Goal: Task Accomplishment & Management: Use online tool/utility

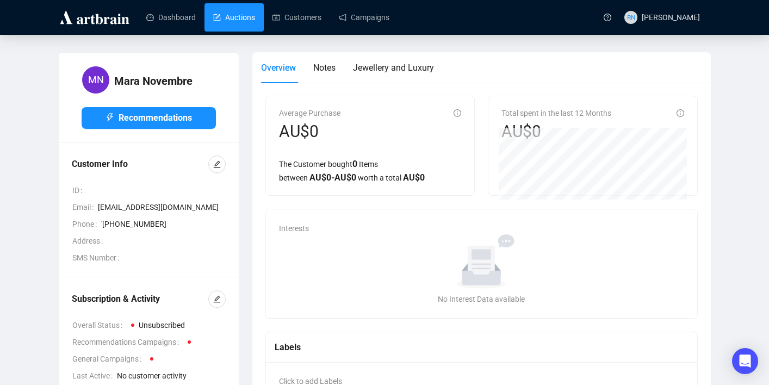
click at [228, 16] on link "Auctions" at bounding box center [234, 17] width 42 height 28
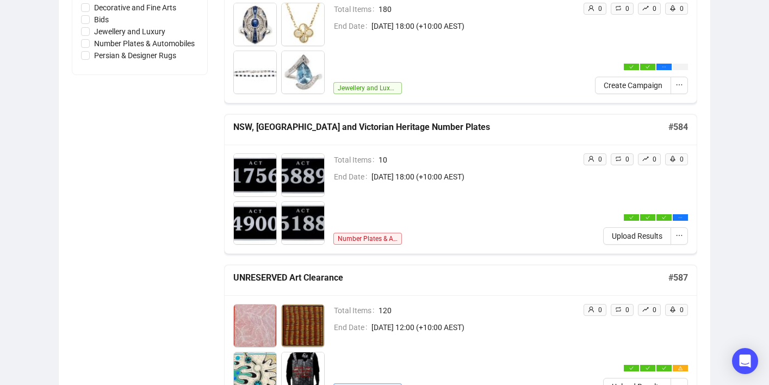
scroll to position [377, 0]
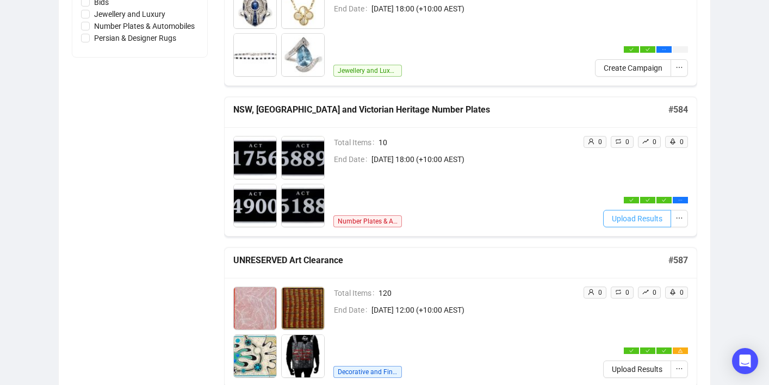
click at [633, 223] on span "Upload Results" at bounding box center [637, 219] width 51 height 12
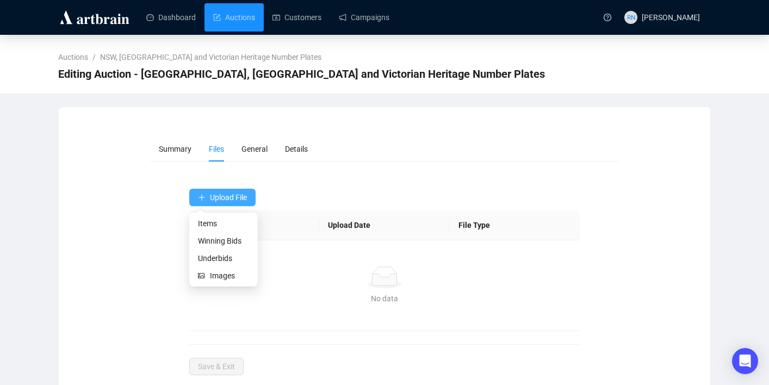
click at [229, 202] on button "Upload File" at bounding box center [222, 197] width 66 height 17
click at [228, 240] on span "Winning Bids" at bounding box center [223, 241] width 51 height 12
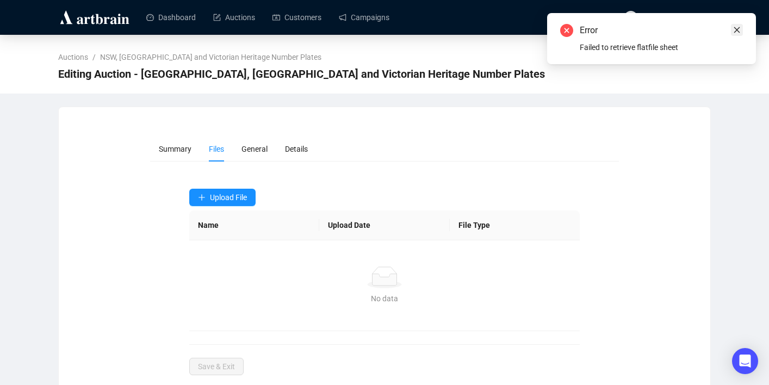
click at [738, 32] on icon "close" at bounding box center [737, 30] width 6 height 6
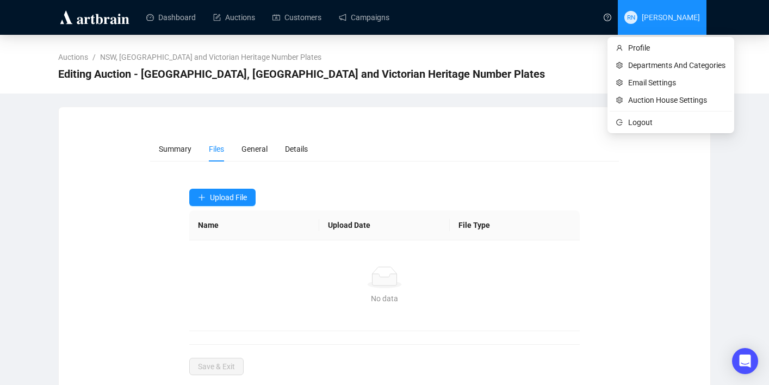
click at [685, 22] on span "RN [PERSON_NAME]" at bounding box center [662, 17] width 76 height 35
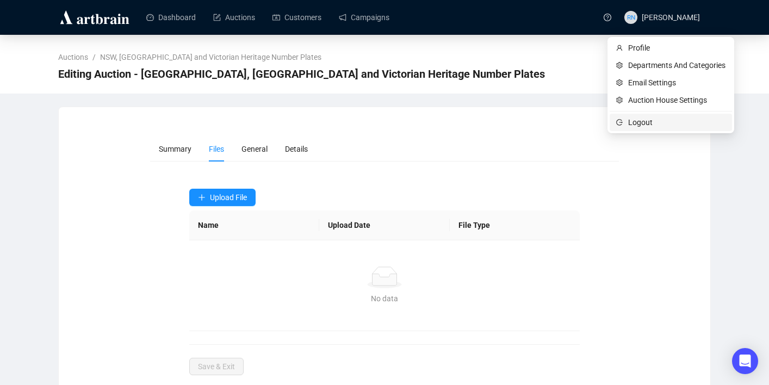
click at [667, 125] on span "Logout" at bounding box center [676, 122] width 97 height 12
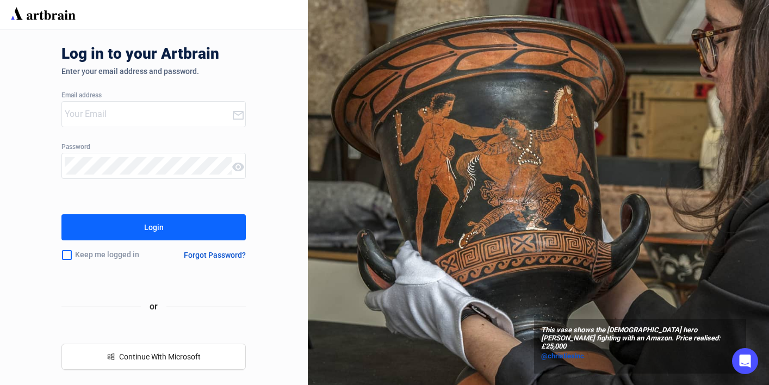
click at [200, 121] on input "email" at bounding box center [148, 113] width 167 height 17
type input "[EMAIL_ADDRESS][DOMAIN_NAME]"
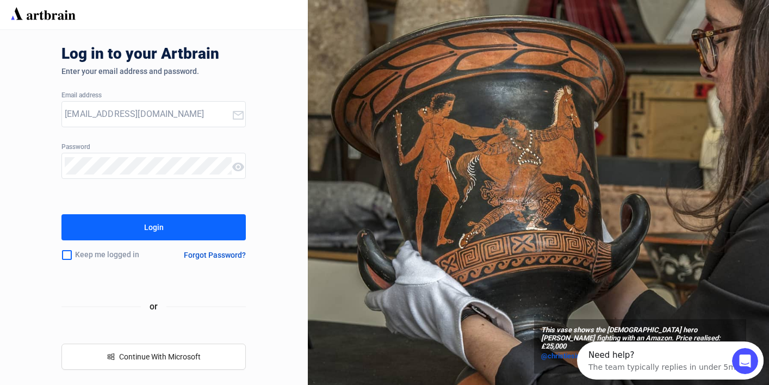
click at [157, 222] on div "Login" at bounding box center [154, 227] width 20 height 17
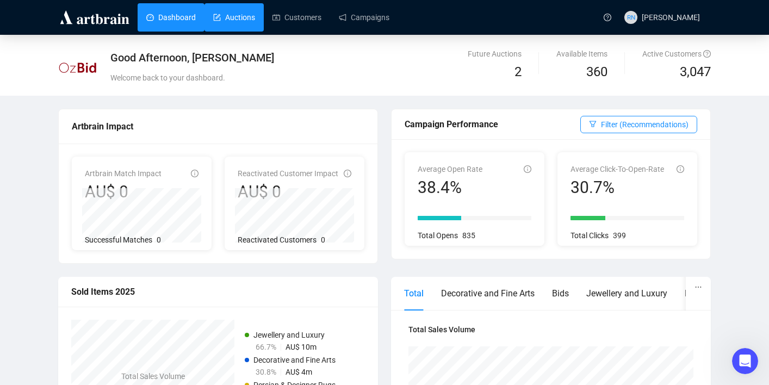
click at [244, 18] on link "Auctions" at bounding box center [234, 17] width 42 height 28
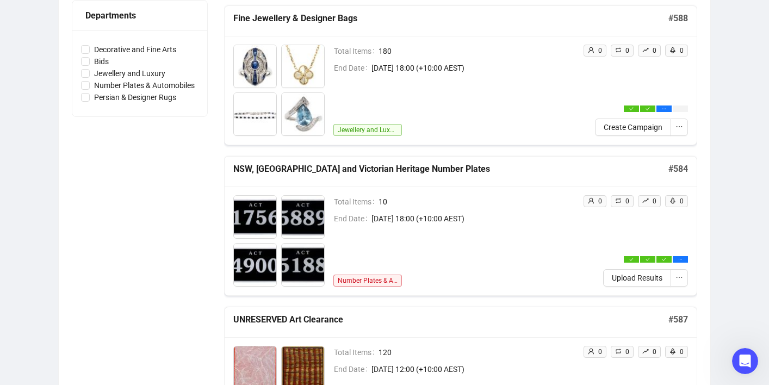
scroll to position [334, 0]
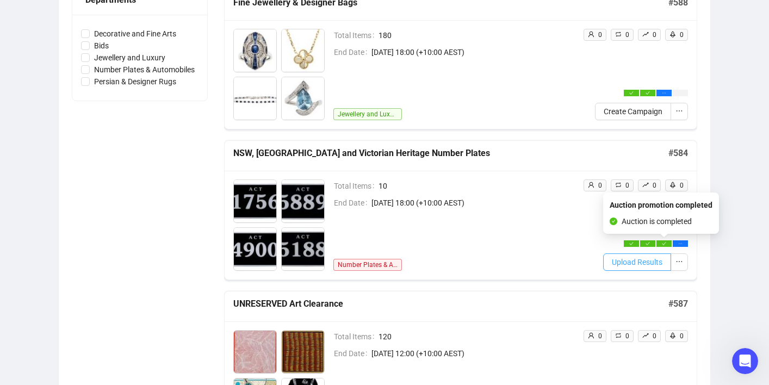
click at [636, 265] on span "Upload Results" at bounding box center [637, 262] width 51 height 12
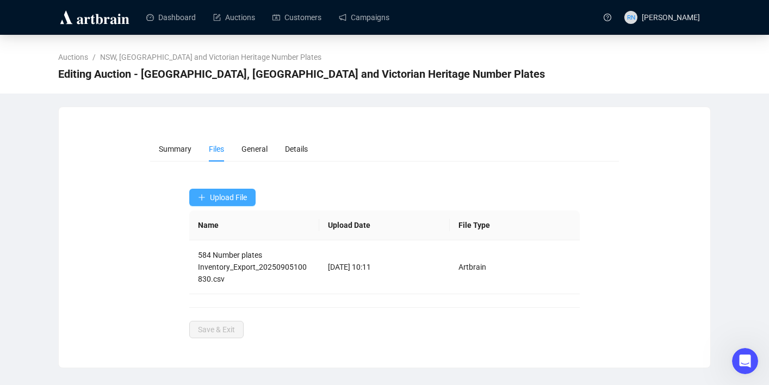
click at [232, 206] on button "Upload File" at bounding box center [222, 197] width 66 height 17
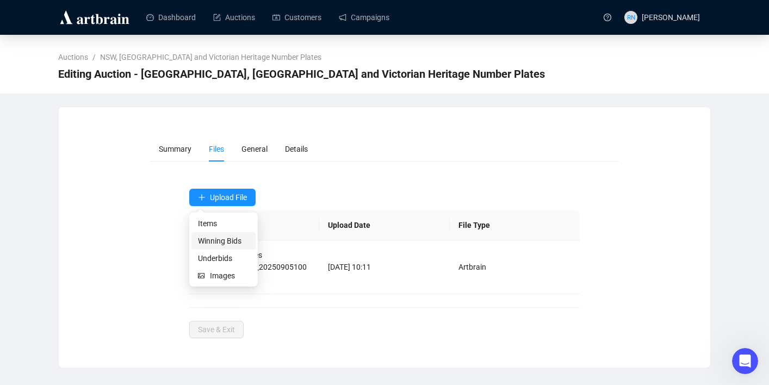
click at [229, 241] on span "Winning Bids" at bounding box center [223, 241] width 51 height 12
